Goal: Information Seeking & Learning: Compare options

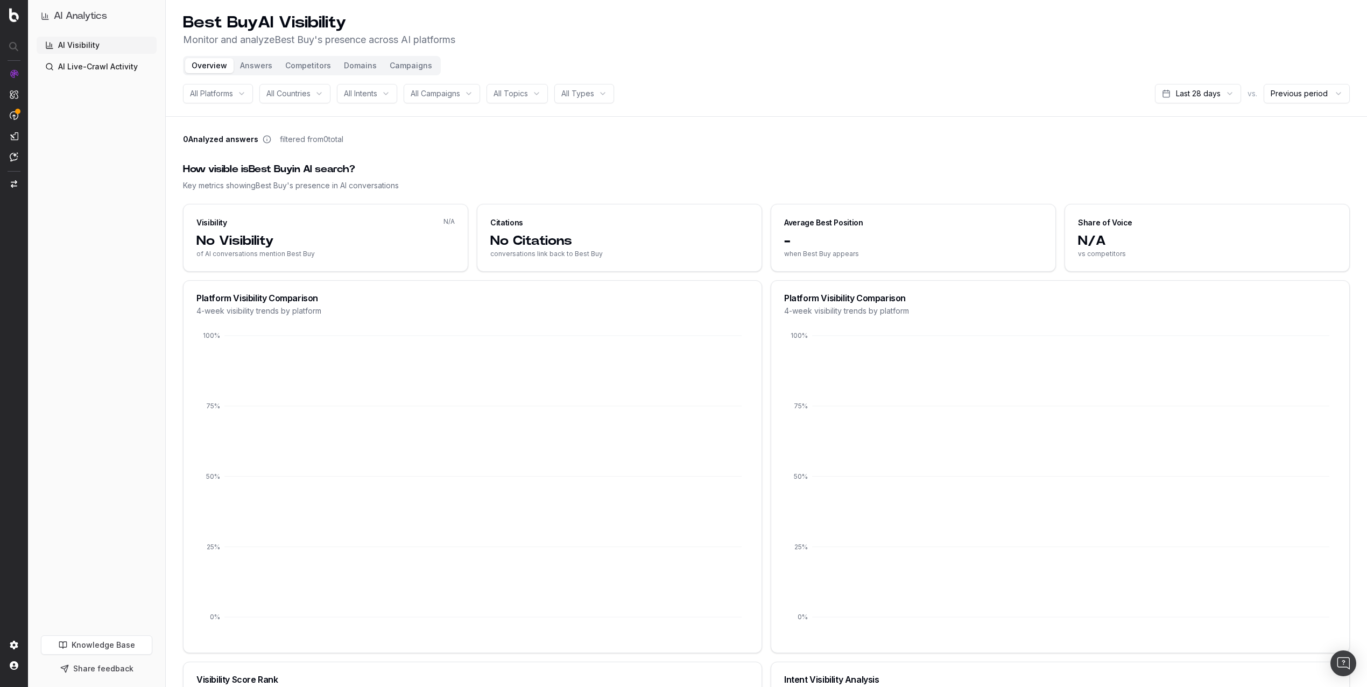
click at [447, 228] on div "Visibility N/A" at bounding box center [326, 219] width 284 height 28
click at [252, 62] on button "Answers" at bounding box center [256, 65] width 45 height 15
click at [293, 66] on button "Competitors" at bounding box center [308, 65] width 59 height 15
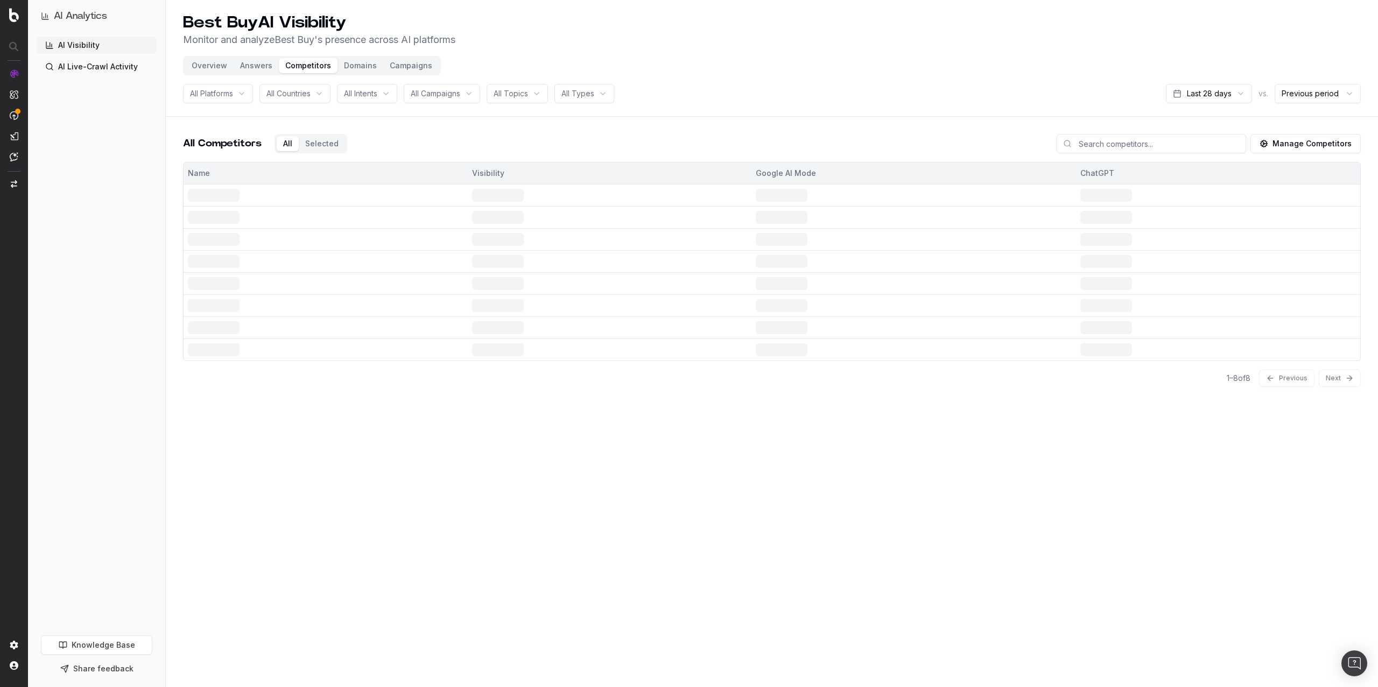
click at [353, 66] on button "Domains" at bounding box center [360, 65] width 46 height 15
click at [200, 64] on button "Overview" at bounding box center [209, 65] width 48 height 15
click at [210, 68] on button "Overview" at bounding box center [209, 65] width 48 height 15
click at [104, 71] on link "AI Live-Crawl Activity" at bounding box center [97, 66] width 120 height 17
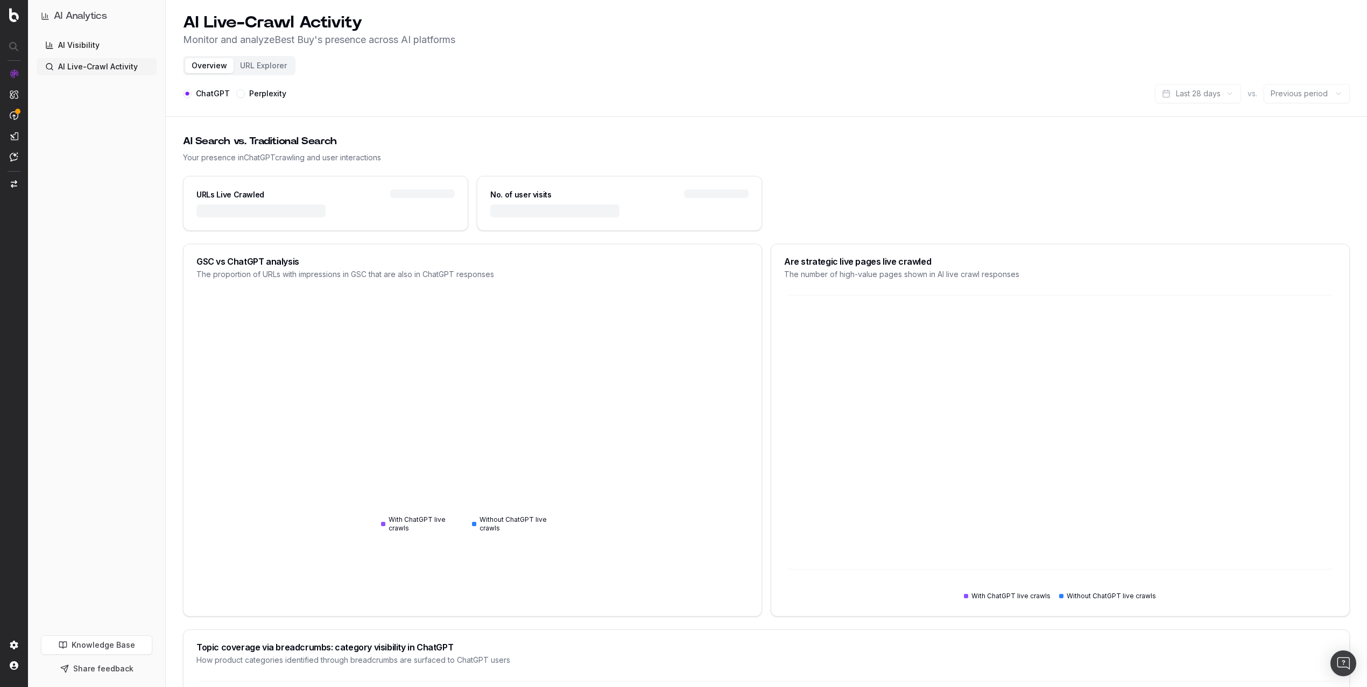
click at [438, 116] on header "AI Live-Crawl Activity Monitor and analyze Best Buy 's presence across AI platf…" at bounding box center [766, 58] width 1201 height 117
click at [240, 66] on button "URL Explorer" at bounding box center [264, 65] width 60 height 15
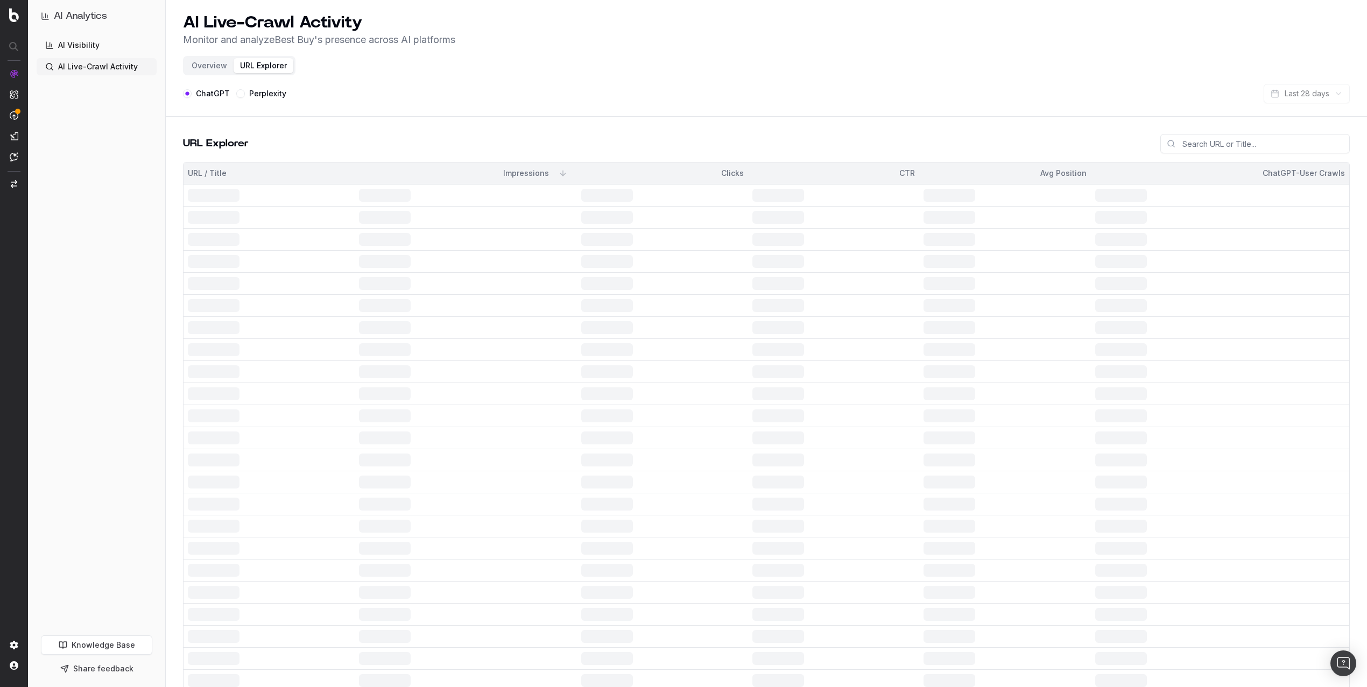
click at [261, 94] on label "Perplexity" at bounding box center [267, 94] width 37 height 8
click at [245, 94] on button "Perplexity" at bounding box center [240, 93] width 9 height 9
click at [71, 48] on link "AI Visibility" at bounding box center [97, 45] width 120 height 17
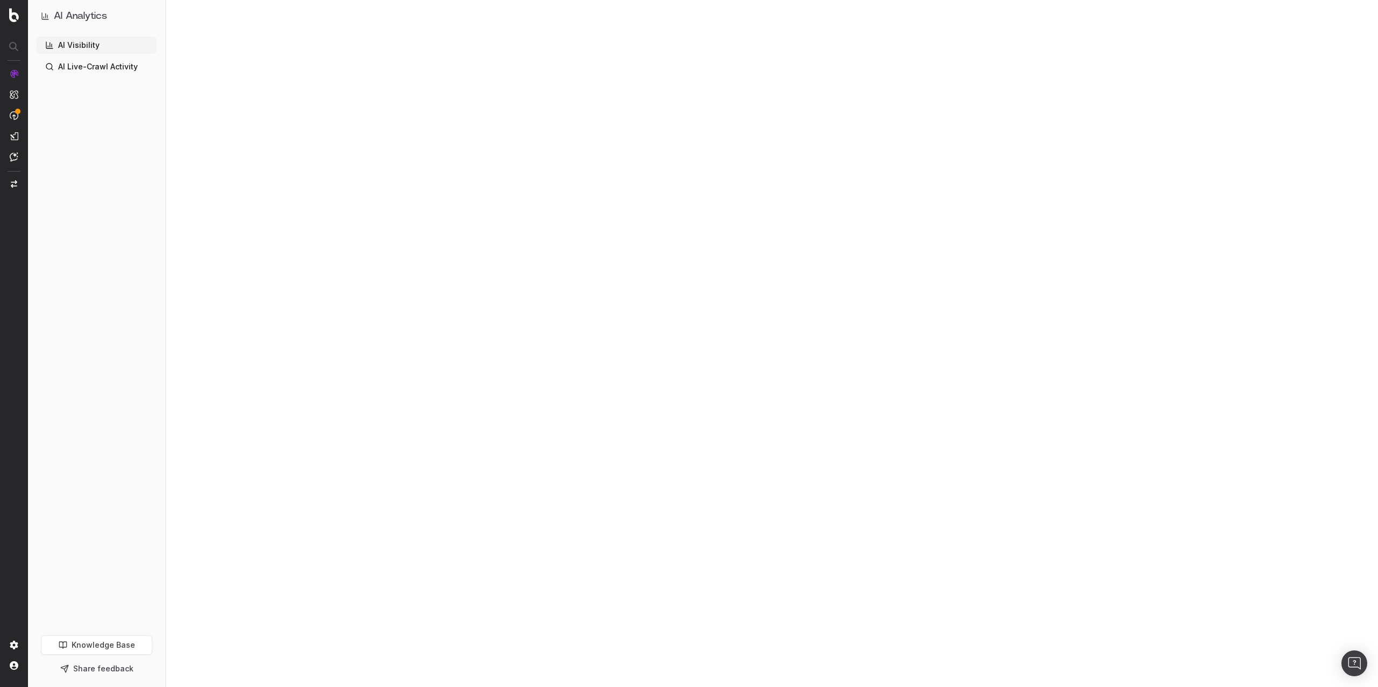
click at [458, 390] on div at bounding box center [772, 343] width 1212 height 687
click at [190, 160] on div at bounding box center [772, 343] width 1212 height 687
click at [277, 96] on div at bounding box center [772, 343] width 1212 height 687
click at [89, 72] on link "AI Live-Crawl Activity" at bounding box center [97, 66] width 120 height 17
click at [100, 49] on link "AI Visibility" at bounding box center [97, 45] width 120 height 17
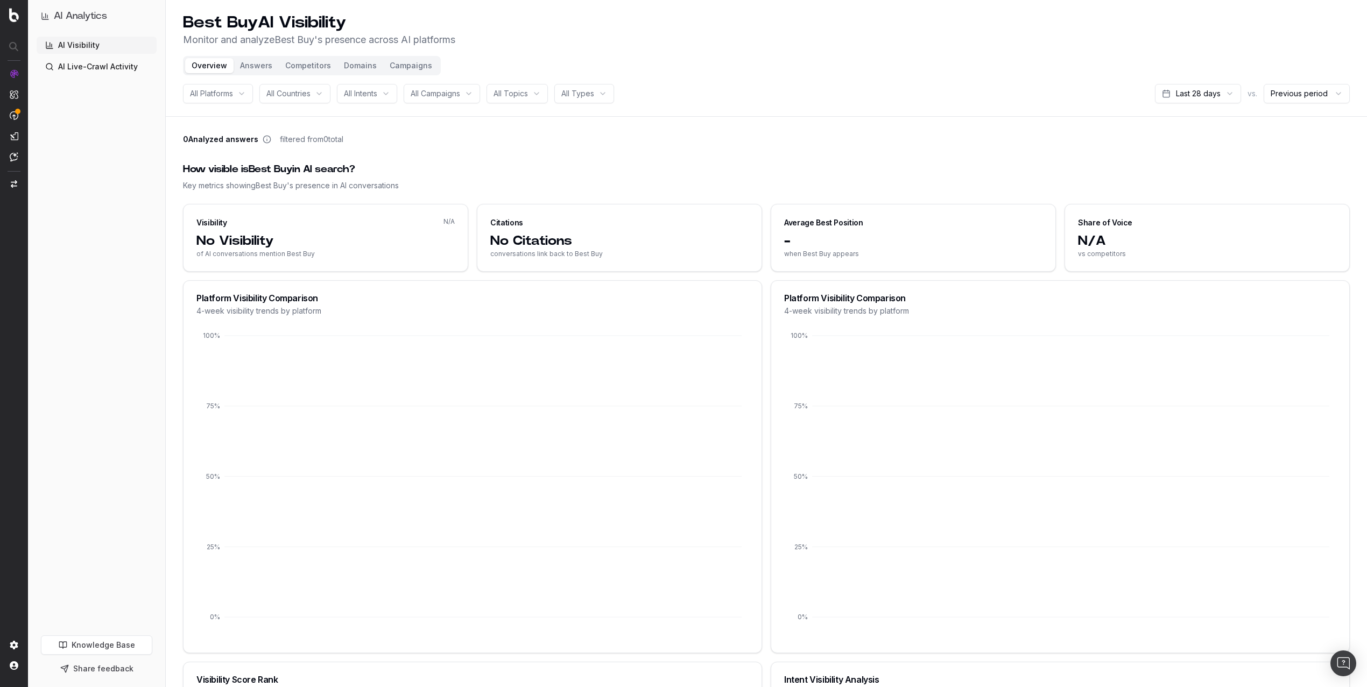
click at [290, 69] on button "Competitors" at bounding box center [308, 65] width 59 height 15
